Goal: Task Accomplishment & Management: Use online tool/utility

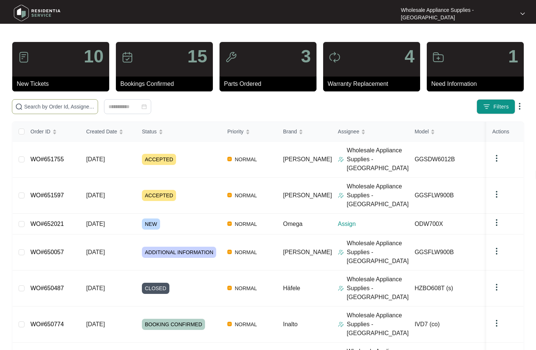
click at [62, 112] on span at bounding box center [55, 106] width 86 height 15
paste input "648010"
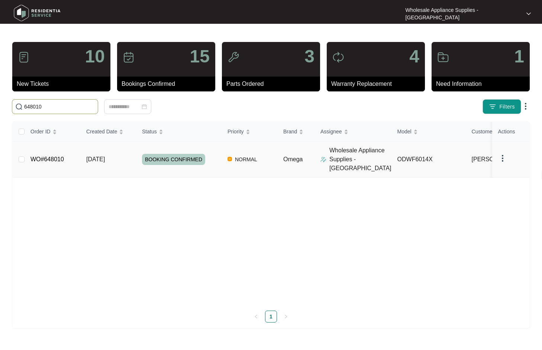
type input "648010"
click at [100, 156] on span "[DATE]" at bounding box center [95, 159] width 19 height 6
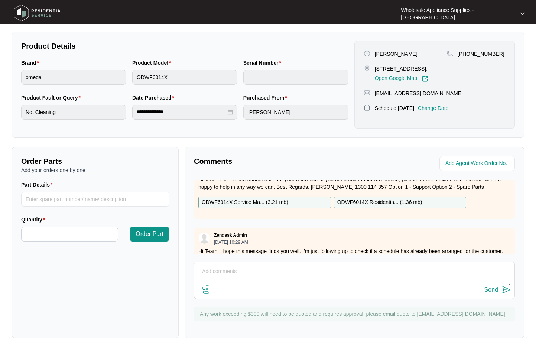
scroll to position [37, 0]
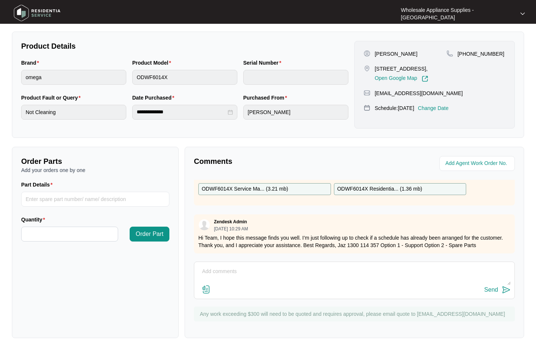
click at [240, 283] on textarea at bounding box center [354, 275] width 313 height 19
paste textarea "Hi Team, Can I have the following sent to [STREET_ADDRESS]"
click at [368, 282] on textarea "Hi Team, Can I have the following sent to [STREET_ADDRESS]" at bounding box center [354, 275] width 313 height 19
paste textarea "SP13898 INDUCTION PUMP"
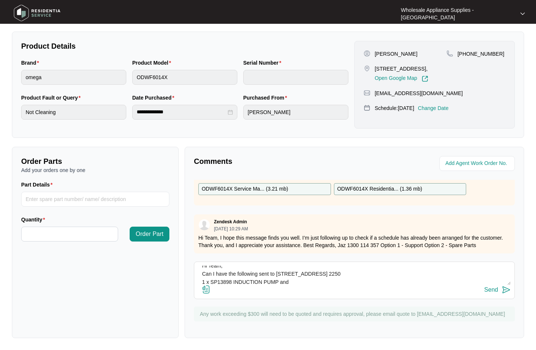
scroll to position [14, 0]
click at [239, 283] on textarea "Hi Team, Can I have the following sent to [STREET_ADDRESS] 2250 1 x SP13898 IND…" at bounding box center [354, 275] width 313 height 19
paste textarea "SP11843 HEATING TUBE ASSY"
type textarea "Hi Team, Can I have the following sent to [STREET_ADDRESS] 2250 1 x SP13898 IND…"
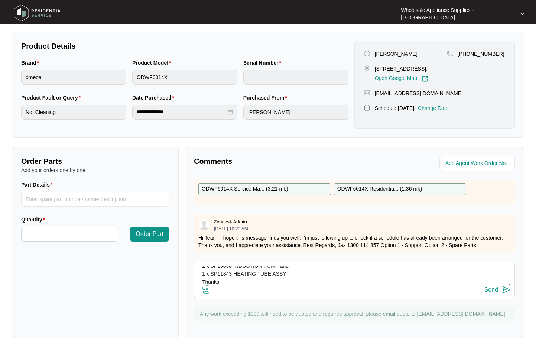
click at [500, 289] on button "Send" at bounding box center [498, 290] width 26 height 10
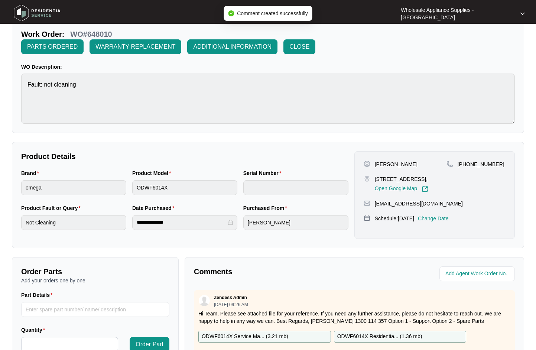
scroll to position [0, 0]
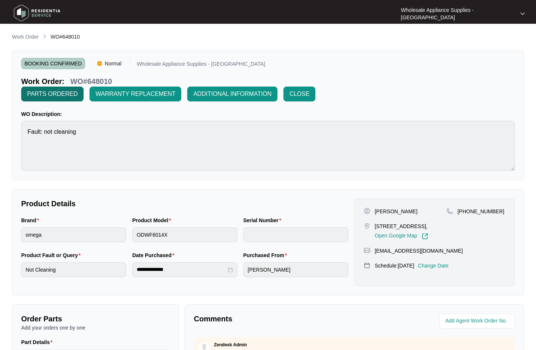
click at [52, 91] on span "PARTS ORDERED" at bounding box center [52, 94] width 51 height 9
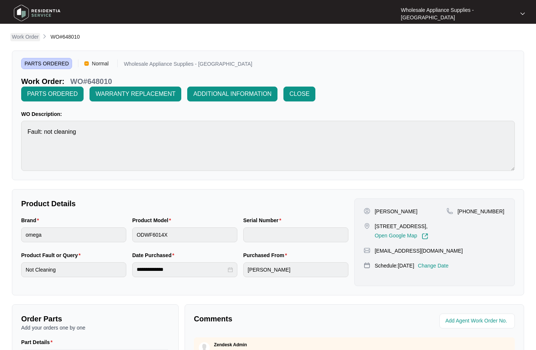
click at [30, 37] on p "Work Order" at bounding box center [25, 36] width 27 height 7
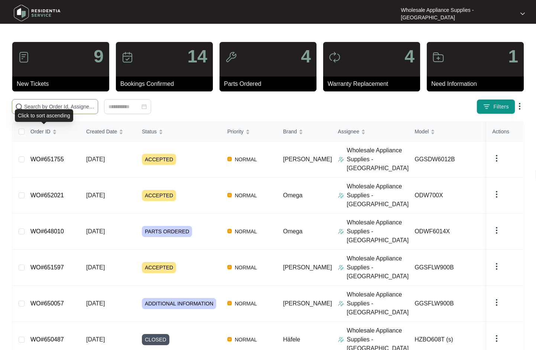
click at [52, 106] on input "text" at bounding box center [59, 107] width 71 height 8
paste input "GGSDW6012B"
type input "GGSDW6012B"
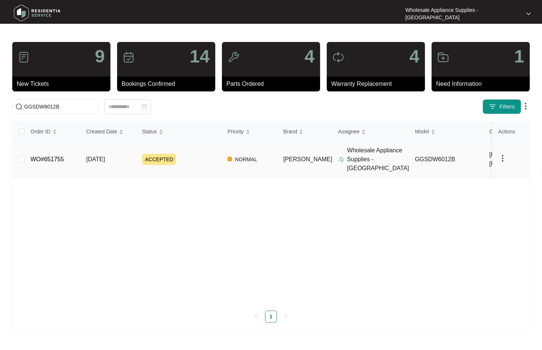
click at [50, 156] on link "WO#651755" at bounding box center [46, 159] width 33 height 6
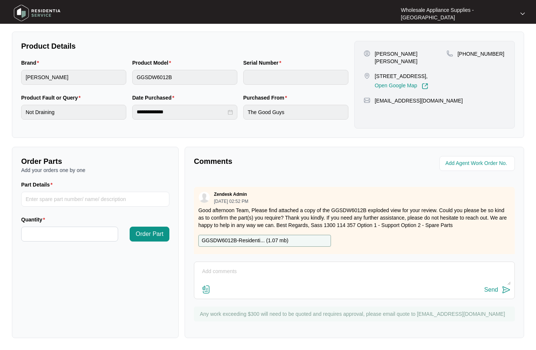
scroll to position [79, 0]
drag, startPoint x: 493, startPoint y: 53, endPoint x: 468, endPoint y: 54, distance: 24.9
click at [468, 54] on p "[PHONE_NUMBER]" at bounding box center [481, 53] width 47 height 7
copy p "439434320"
click at [258, 236] on p "GGSDW6012B-Residenti... ( 1.07 mb )" at bounding box center [245, 240] width 87 height 8
